Goal: Information Seeking & Learning: Learn about a topic

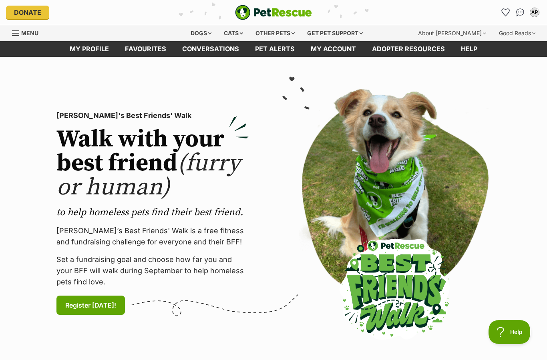
click at [203, 56] on link "Conversations" at bounding box center [210, 49] width 73 height 16
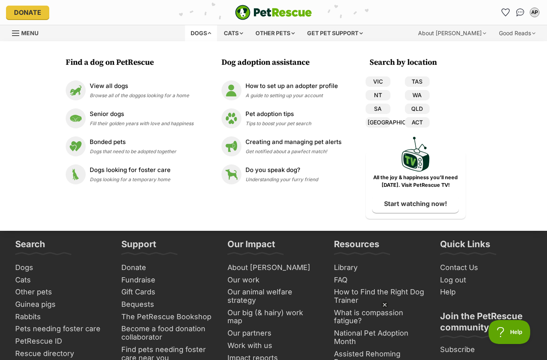
click at [233, 32] on div "Cats" at bounding box center [233, 33] width 30 height 16
click at [524, 124] on div "Find a cat on PetRescue View all cats Browse all of the cats looking for a home…" at bounding box center [273, 136] width 547 height 190
click at [111, 10] on div "Donate" at bounding box center [95, 13] width 178 height 14
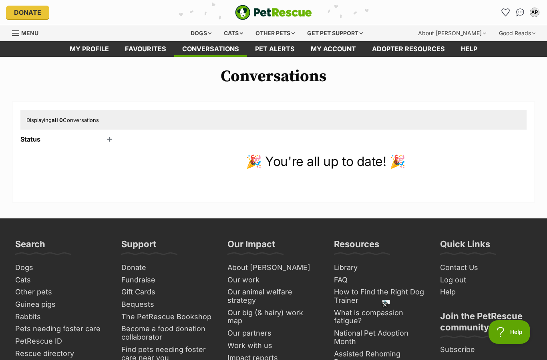
click at [199, 37] on div "Dogs" at bounding box center [201, 33] width 32 height 16
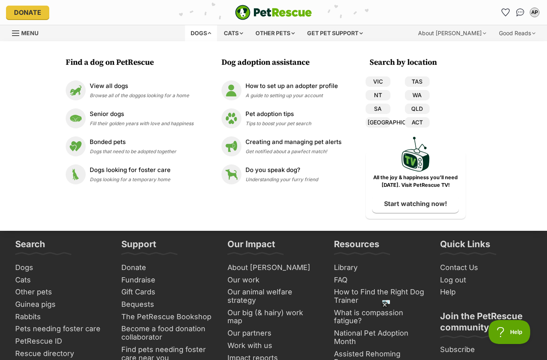
click at [456, 15] on div "AP My account AP Andrea Parkyn Edit profile Log out Pet alerts Pet alert matche…" at bounding box center [452, 12] width 178 height 13
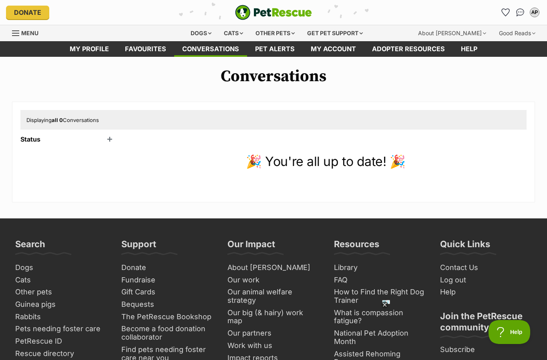
click at [197, 44] on link "Conversations" at bounding box center [210, 49] width 73 height 16
click at [37, 147] on div "Status Unread (0) Active (2) Archived (0)" at bounding box center [68, 165] width 96 height 58
click at [23, 136] on header "Status" at bounding box center [68, 139] width 96 height 7
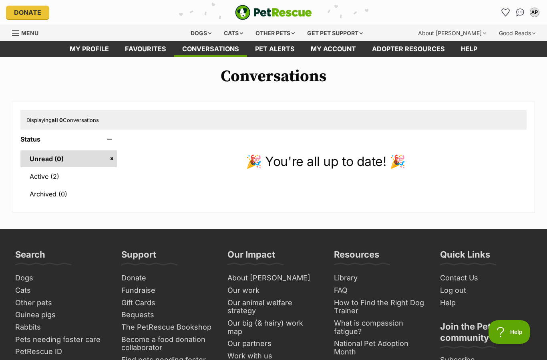
click at [33, 177] on link "Active (2)" at bounding box center [68, 176] width 96 height 17
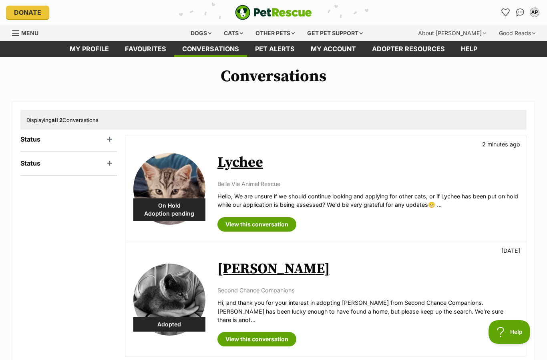
click at [263, 225] on link "View this conversation" at bounding box center [256, 224] width 79 height 14
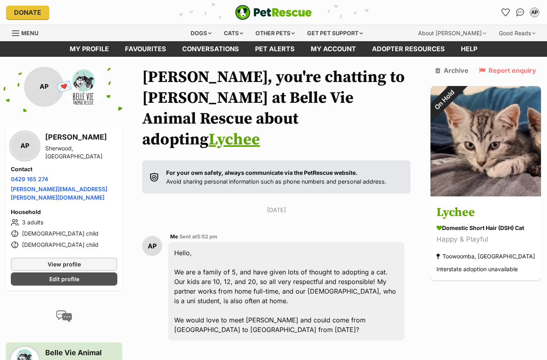
click at [233, 38] on div "Cats" at bounding box center [233, 33] width 30 height 16
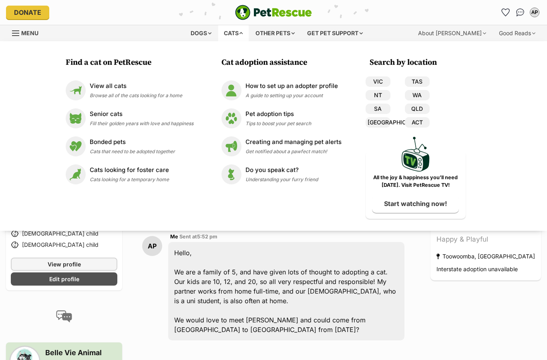
click at [171, 93] on span "Browse all of the cats looking for a home" at bounding box center [136, 95] width 92 height 6
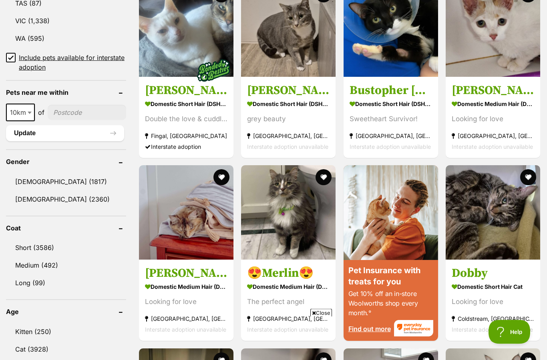
scroll to position [545, 0]
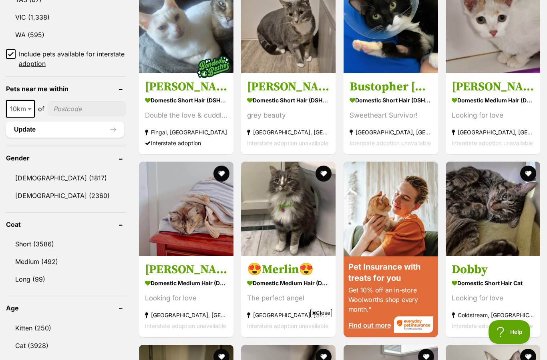
click at [63, 331] on link "Kitten (250)" at bounding box center [66, 328] width 120 height 17
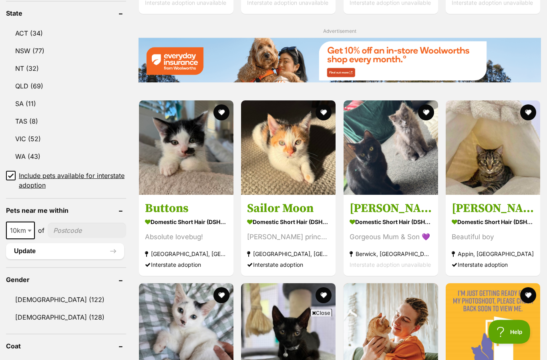
scroll to position [423, 0]
click at [25, 237] on span "10km" at bounding box center [20, 231] width 29 height 18
click at [34, 222] on span at bounding box center [32, 231] width 8 height 18
select select "100"
click at [88, 229] on input"] "postcode" at bounding box center [89, 230] width 74 height 15
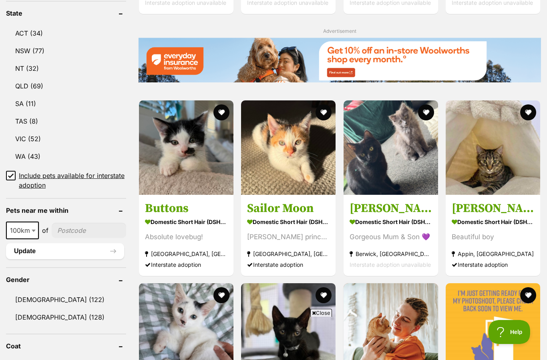
scroll to position [423, 0]
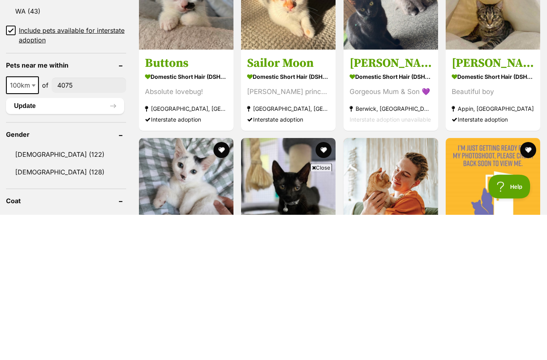
type input"] "4075"
click at [96, 244] on button "Update" at bounding box center [65, 252] width 118 height 16
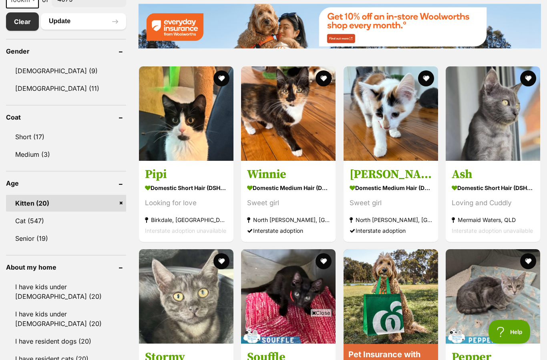
scroll to position [457, 0]
click at [416, 158] on img at bounding box center [390, 113] width 94 height 94
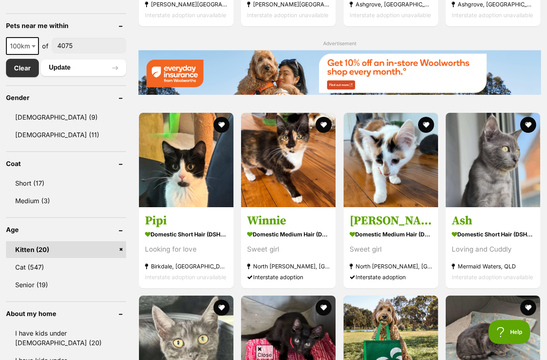
scroll to position [415, 0]
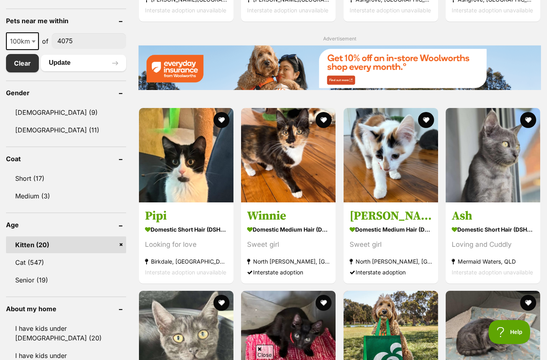
click at [304, 188] on img at bounding box center [288, 155] width 94 height 94
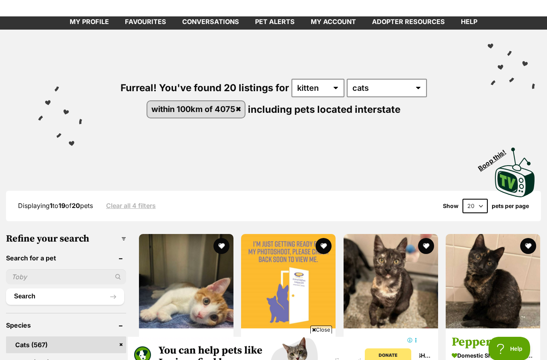
scroll to position [0, 0]
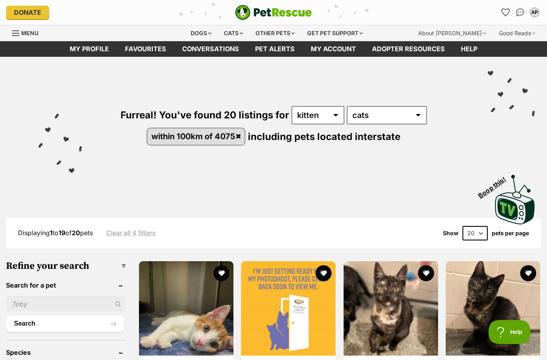
click at [163, 51] on link "Favourites" at bounding box center [145, 49] width 57 height 16
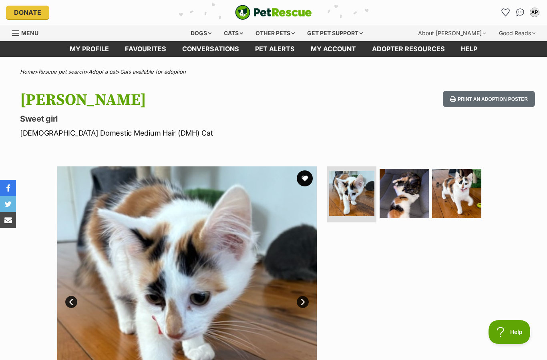
click at [467, 193] on img at bounding box center [456, 193] width 49 height 49
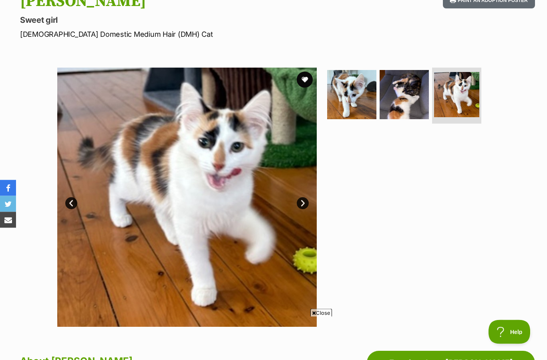
scroll to position [99, 0]
click at [474, 111] on img at bounding box center [456, 94] width 45 height 45
click at [374, 108] on img at bounding box center [351, 94] width 49 height 49
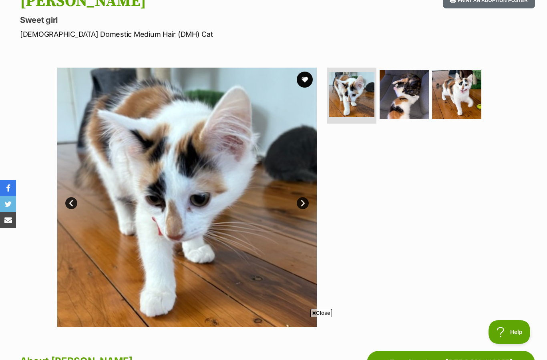
click at [416, 116] on img at bounding box center [403, 94] width 49 height 49
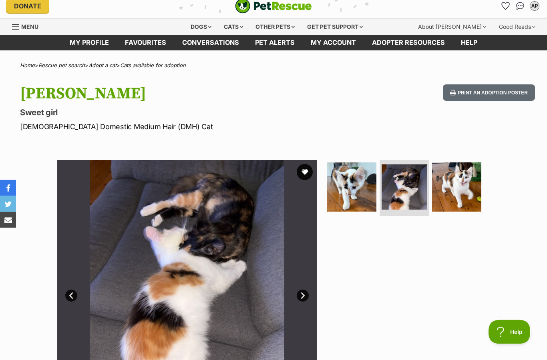
scroll to position [0, 0]
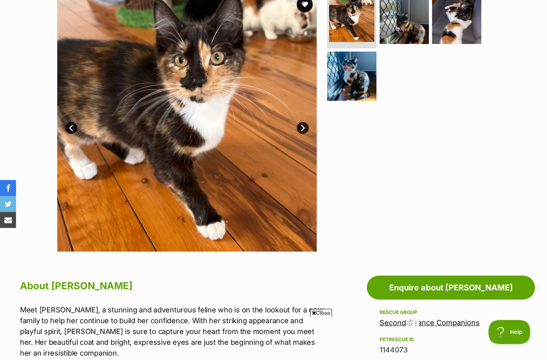
scroll to position [148, 0]
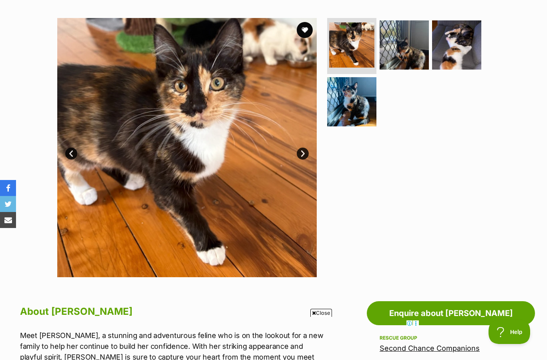
click at [360, 116] on img at bounding box center [351, 101] width 49 height 49
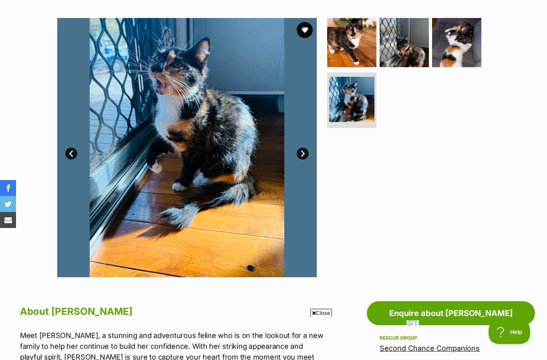
click at [463, 40] on img at bounding box center [456, 42] width 49 height 49
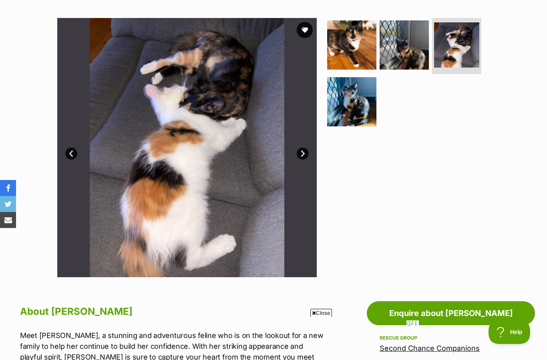
click at [412, 62] on img at bounding box center [403, 44] width 49 height 49
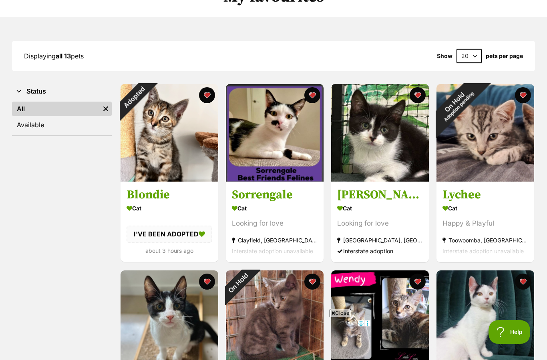
scroll to position [79, 0]
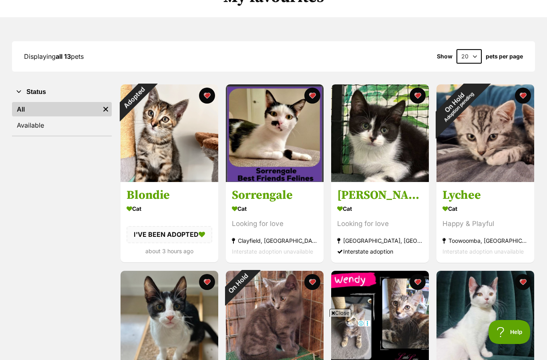
click at [476, 124] on div "On Hold Adoption pending" at bounding box center [456, 104] width 40 height 40
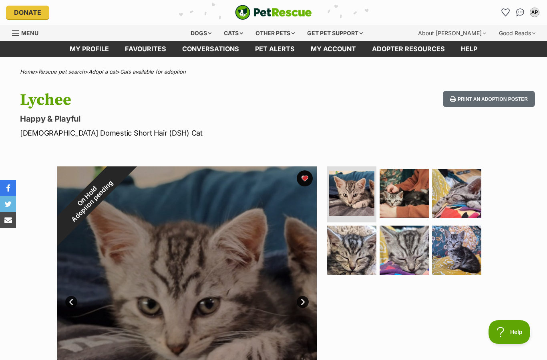
click at [411, 253] on img at bounding box center [403, 250] width 49 height 49
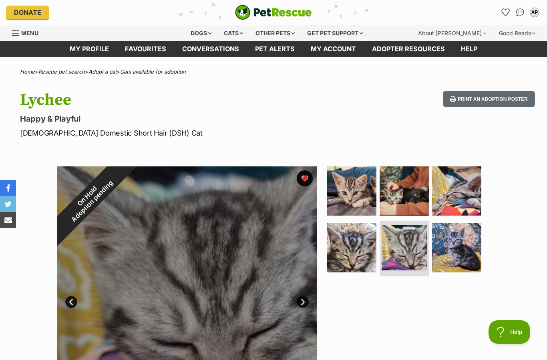
click at [361, 181] on img at bounding box center [351, 190] width 49 height 49
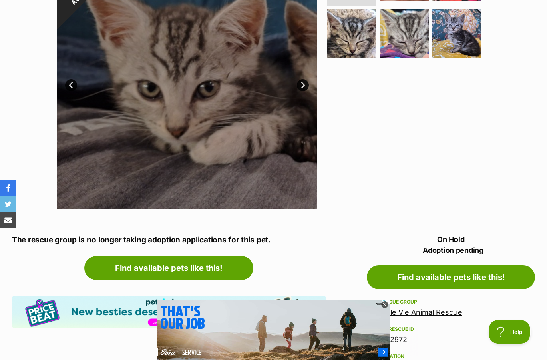
scroll to position [217, 0]
click at [460, 45] on img at bounding box center [456, 33] width 49 height 49
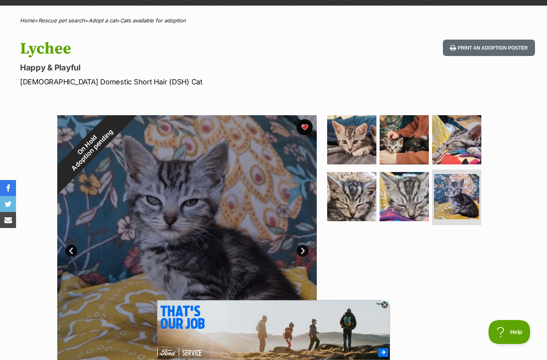
scroll to position [66, 0]
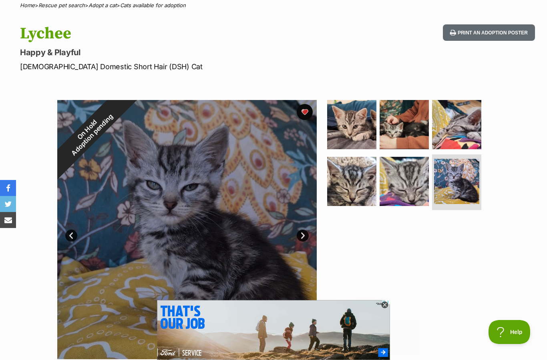
click at [416, 122] on img at bounding box center [403, 124] width 49 height 49
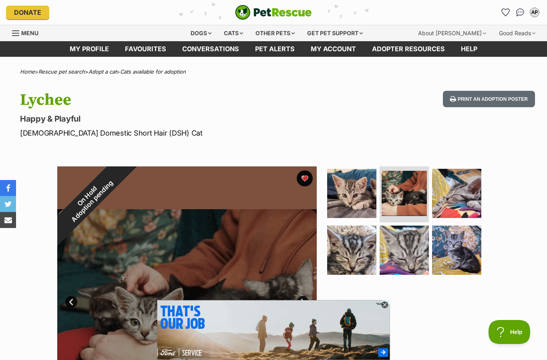
scroll to position [0, 0]
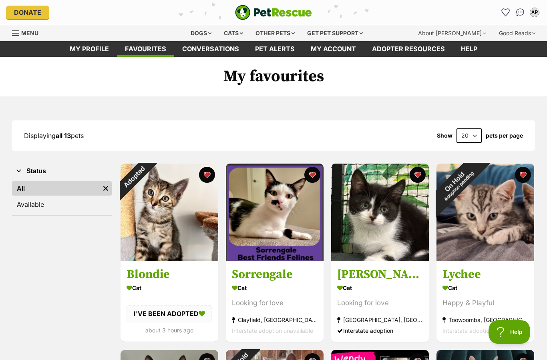
click at [442, 174] on div "On Hold Adoption pending" at bounding box center [456, 184] width 40 height 40
click at [235, 32] on div "Cats" at bounding box center [233, 33] width 30 height 16
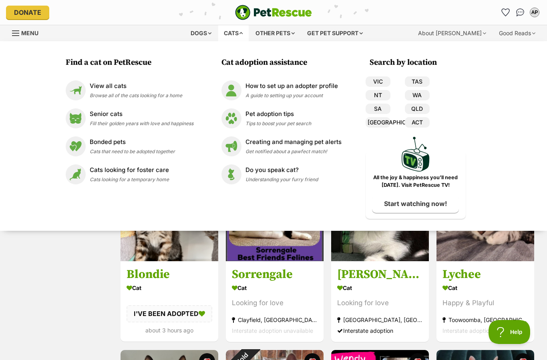
click at [168, 98] on span "Browse all of the cats looking for a home" at bounding box center [136, 95] width 92 height 6
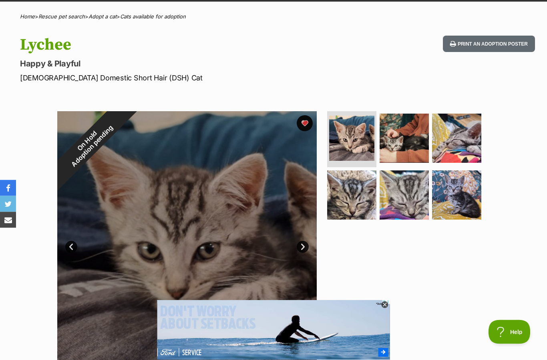
scroll to position [37, 0]
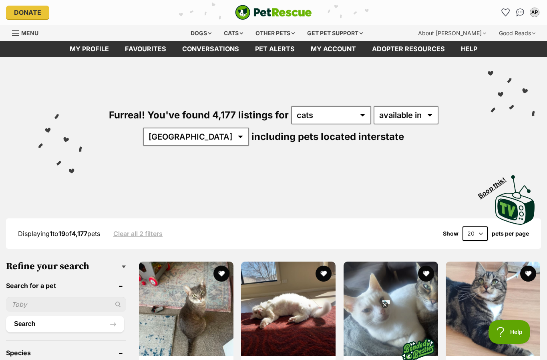
click at [26, 300] on input "text" at bounding box center [66, 304] width 120 height 15
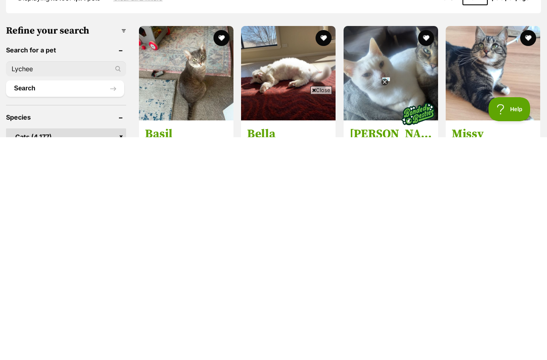
type input "Lychee"
click at [65, 303] on button "Search" at bounding box center [65, 311] width 118 height 16
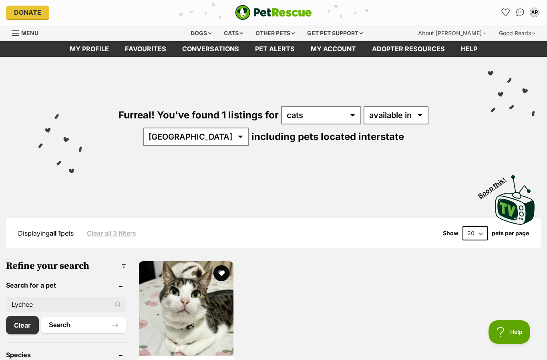
click at [139, 48] on link "Favourites" at bounding box center [145, 49] width 57 height 16
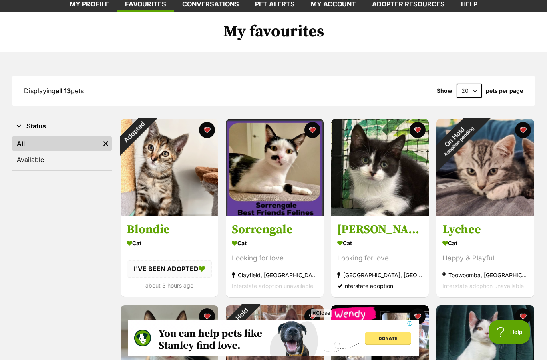
click at [471, 159] on div "On Hold Adoption pending" at bounding box center [456, 139] width 40 height 40
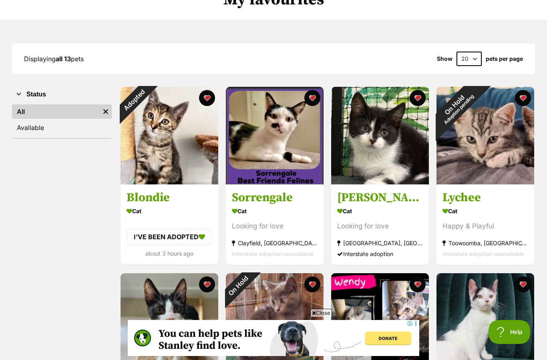
scroll to position [89, 0]
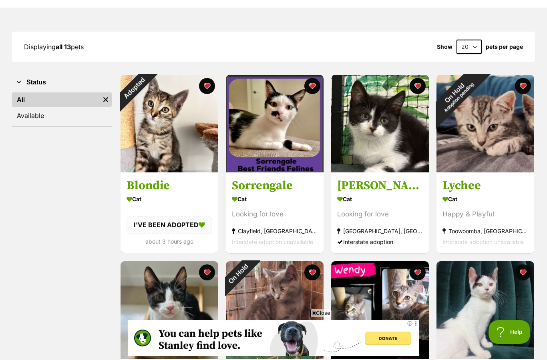
click at [209, 86] on button "favourite" at bounding box center [207, 86] width 16 height 16
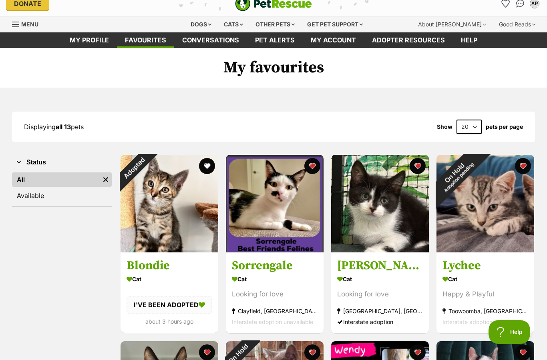
scroll to position [0, 0]
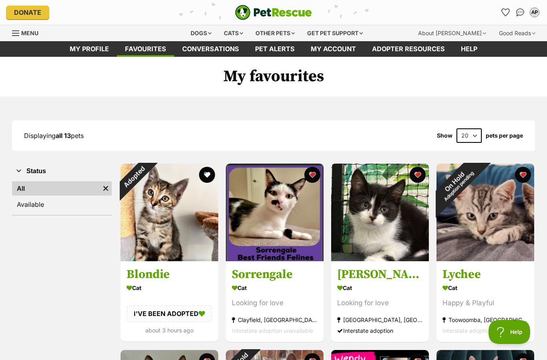
click at [233, 33] on div "Cats" at bounding box center [233, 33] width 30 height 16
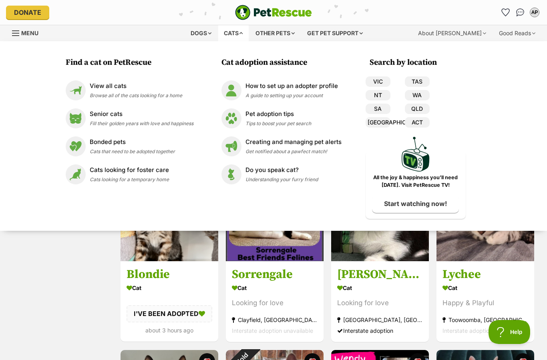
click at [177, 100] on link "View all cats Browse all of the cats looking for a home" at bounding box center [130, 90] width 128 height 20
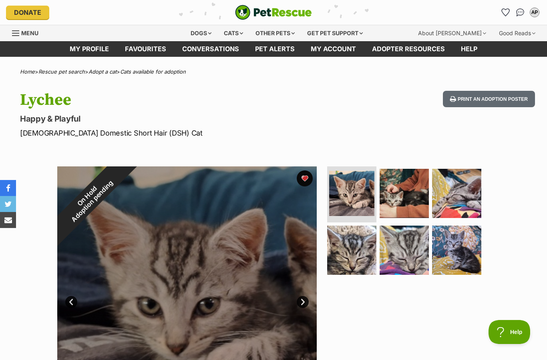
click at [416, 182] on img at bounding box center [403, 193] width 49 height 49
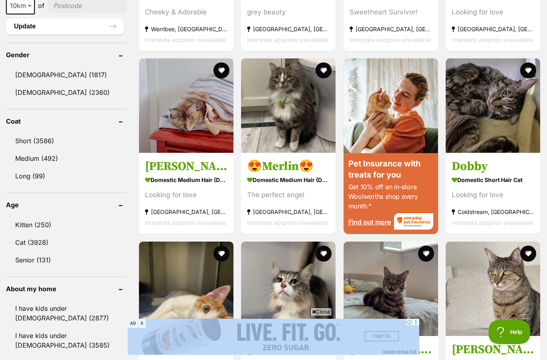
click at [113, 222] on link "Kitten (250)" at bounding box center [66, 224] width 120 height 17
click at [111, 216] on link "Kitten (250)" at bounding box center [66, 224] width 120 height 17
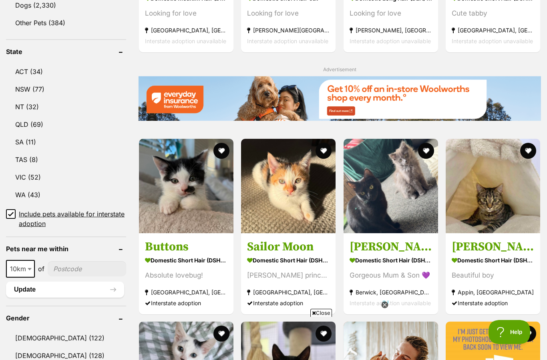
scroll to position [385, 0]
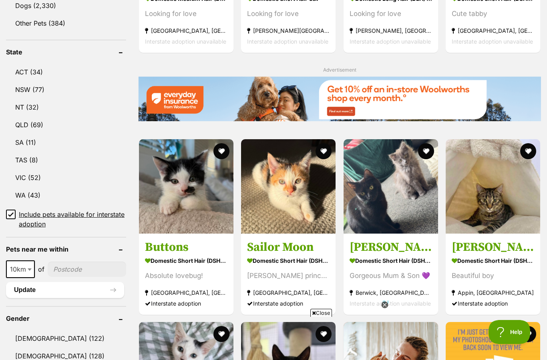
click at [27, 275] on span at bounding box center [30, 270] width 8 height 18
select select "100"
click at [82, 263] on input"] "postcode" at bounding box center [89, 269] width 74 height 15
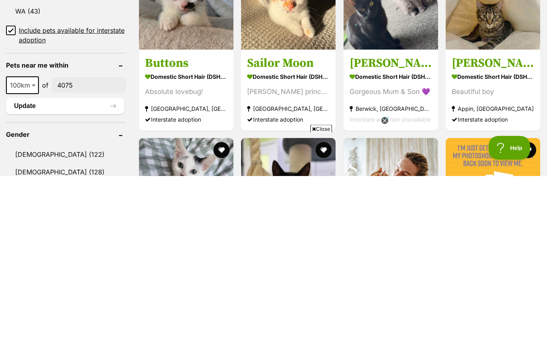
type input"] "4075"
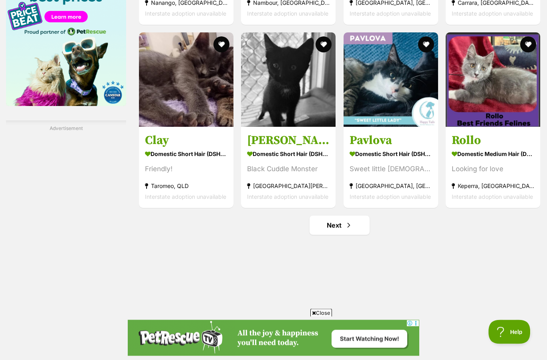
scroll to position [1040, 0]
click at [335, 219] on link "Next" at bounding box center [339, 225] width 60 height 19
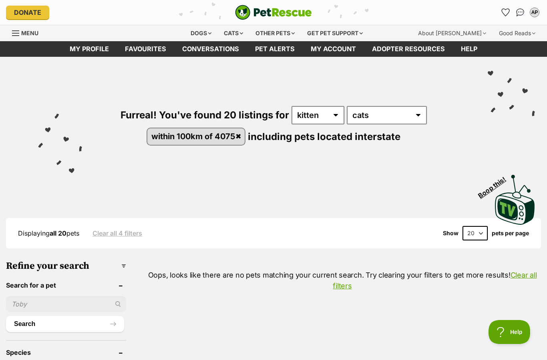
click at [465, 226] on select "20 40 60" at bounding box center [474, 233] width 25 height 14
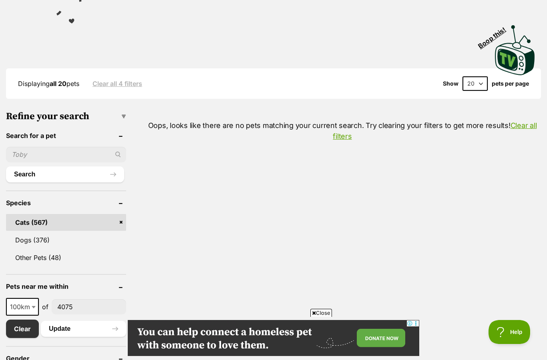
scroll to position [151, 0]
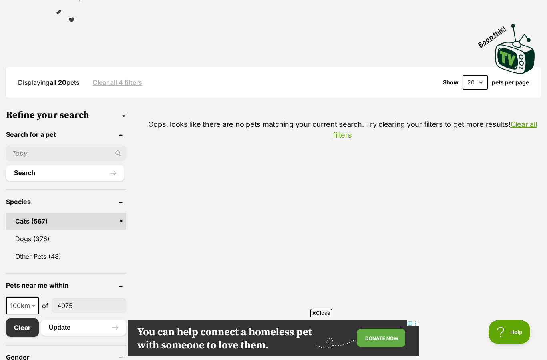
click at [73, 324] on button "Update" at bounding box center [83, 328] width 85 height 16
